Goal: Navigation & Orientation: Find specific page/section

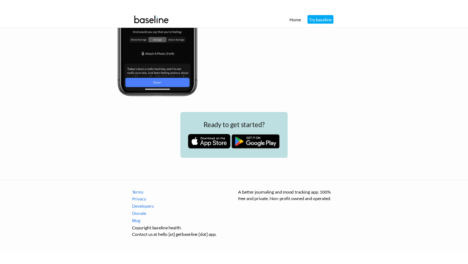
scroll to position [995, 0]
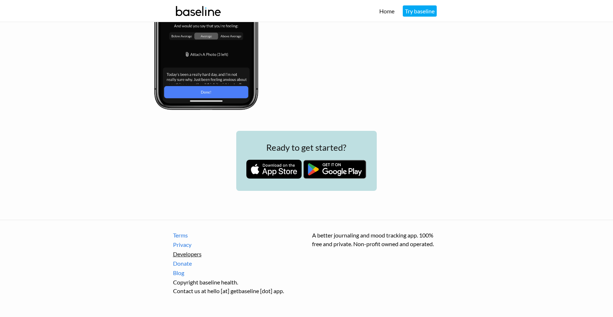
click at [181, 254] on link "Developers" at bounding box center [237, 253] width 128 height 9
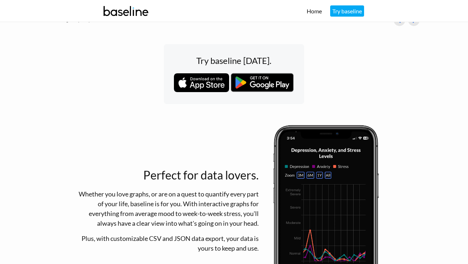
scroll to position [585, 0]
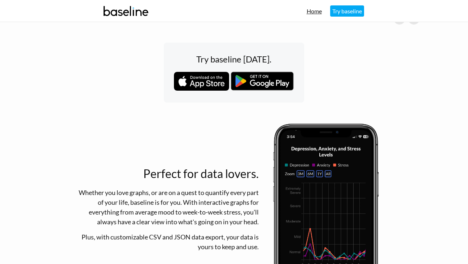
click at [307, 9] on link "Home" at bounding box center [314, 11] width 15 height 7
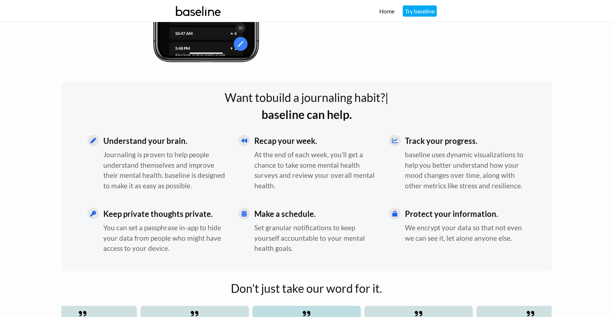
scroll to position [190, 0]
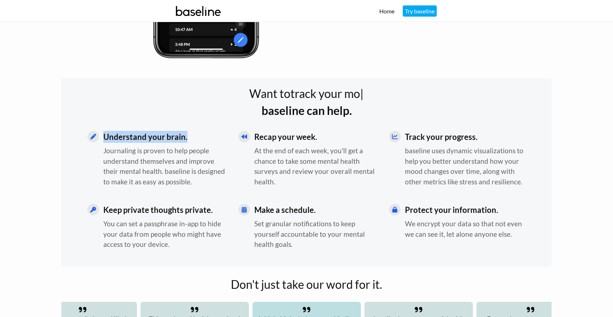
drag, startPoint x: 192, startPoint y: 142, endPoint x: 101, endPoint y: 139, distance: 91.4
click at [101, 139] on div "Understand your brain. Journaling is proven to help people understand themselve…" at bounding box center [155, 161] width 139 height 61
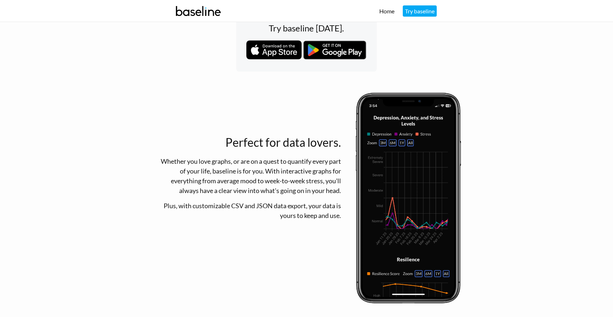
scroll to position [617, 0]
